Goal: Information Seeking & Learning: Find specific fact

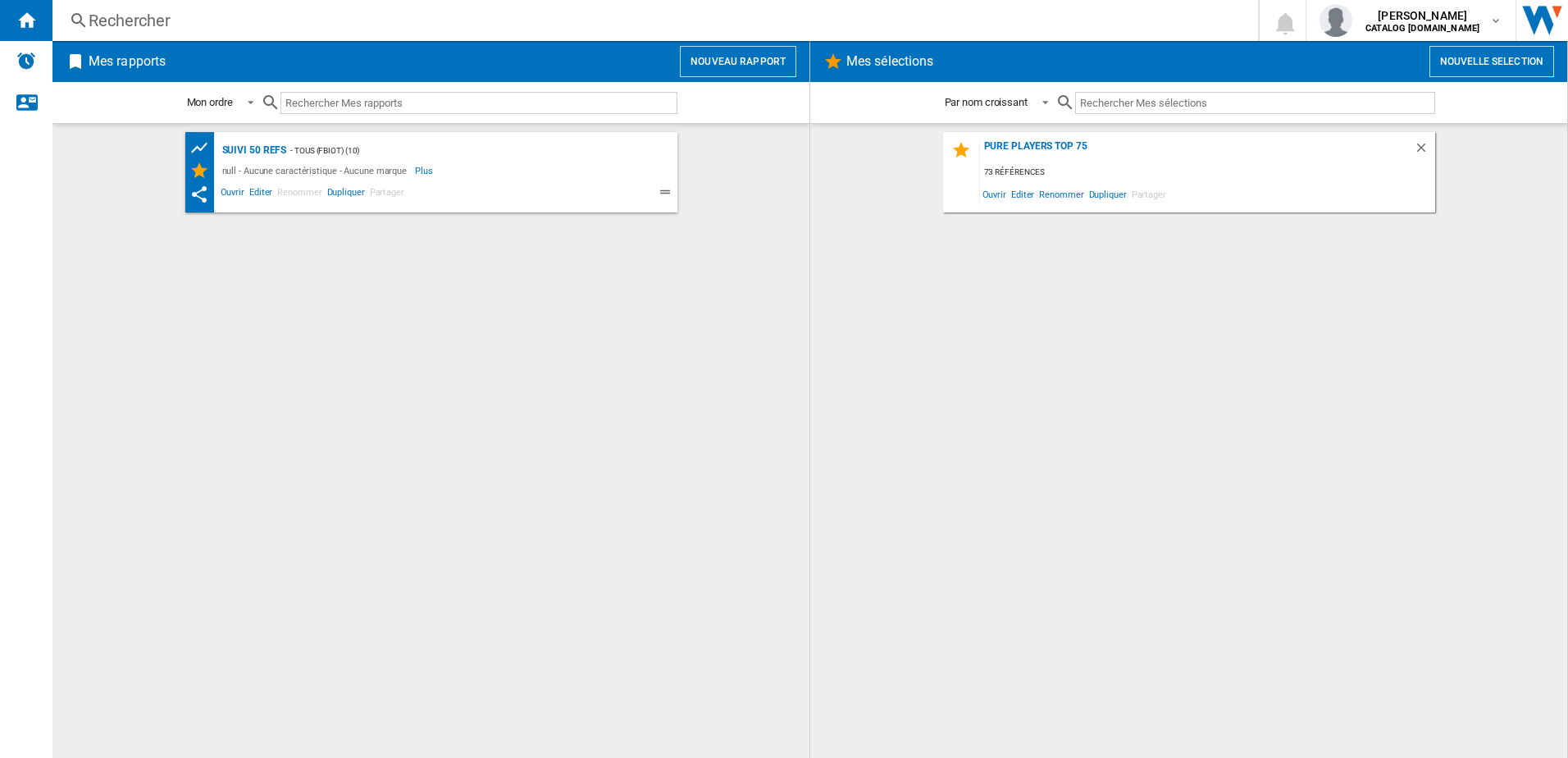
click at [115, 14] on div "Rechercher" at bounding box center [652, 20] width 1127 height 23
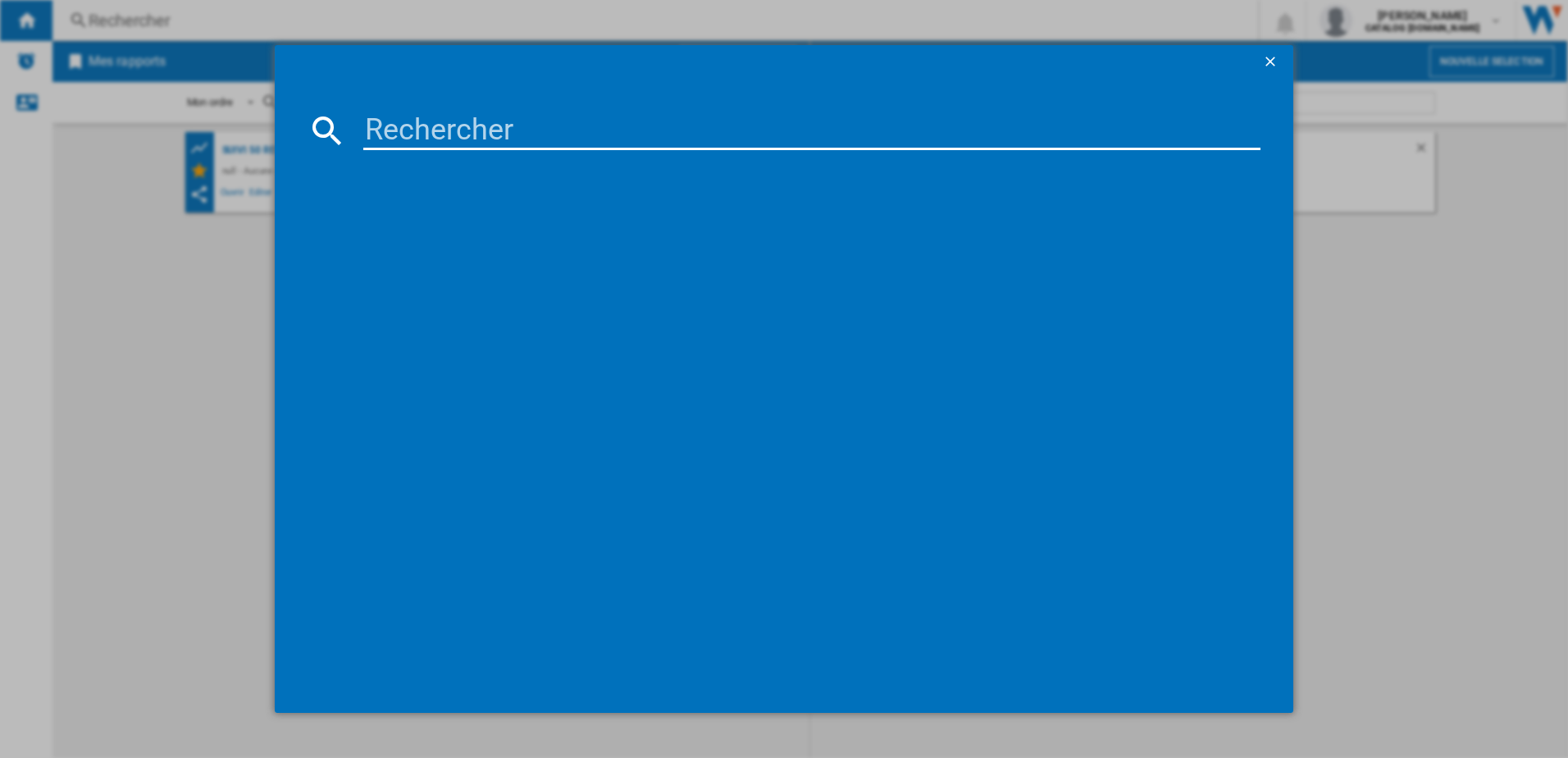
click at [386, 122] on input at bounding box center [812, 130] width 898 height 39
type input "GZ7540"
click at [470, 231] on div "ROWENTA XCLEAN 10 GZ7540WO BLANC" at bounding box center [796, 236] width 882 height 16
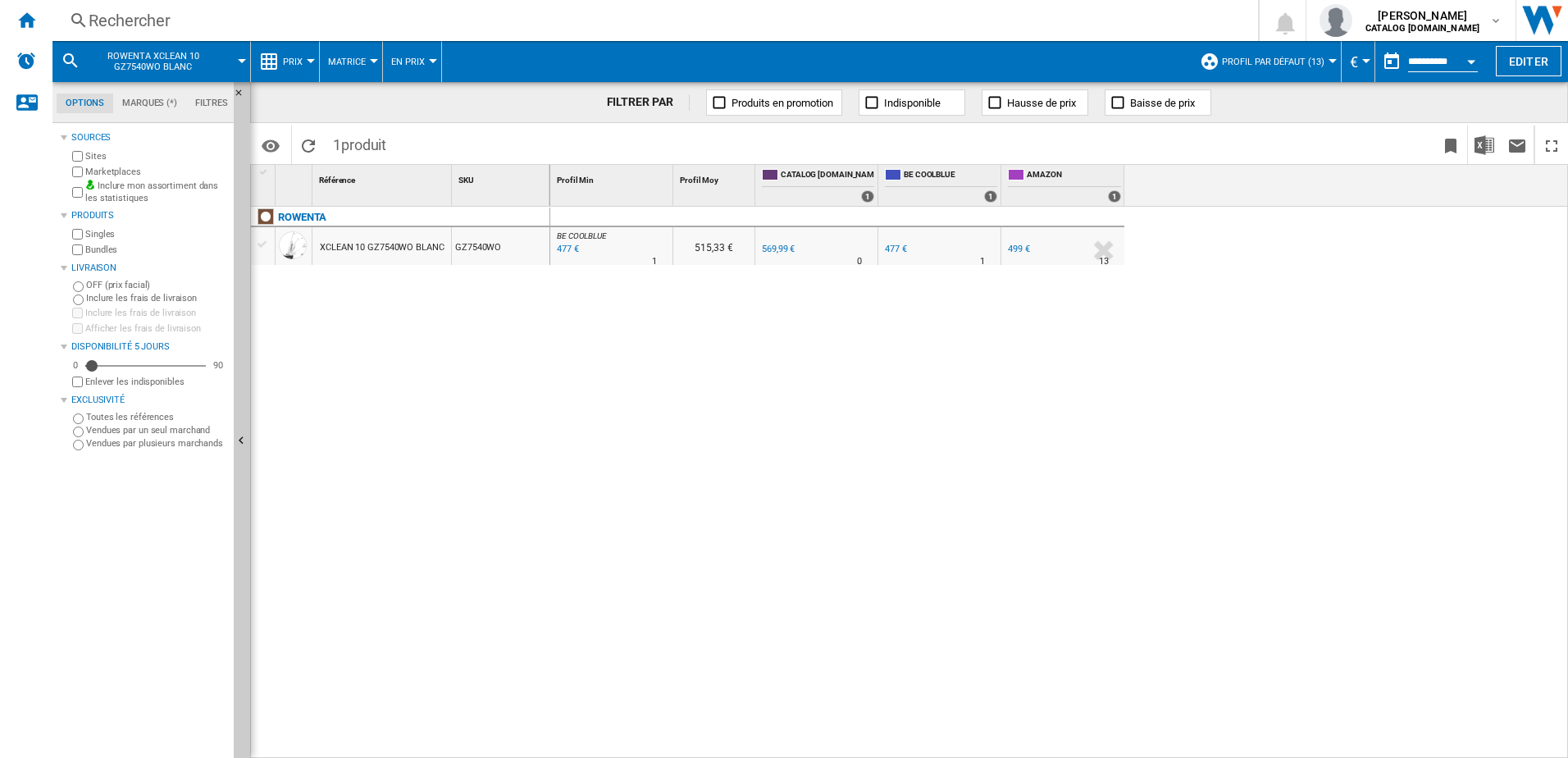
click at [565, 250] on div "477 €" at bounding box center [566, 249] width 25 height 16
